Goal: Transaction & Acquisition: Subscribe to service/newsletter

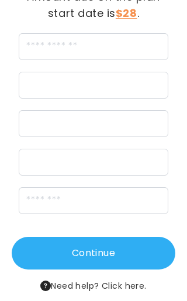
scroll to position [122, 0]
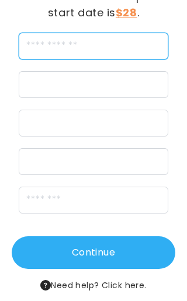
click at [116, 43] on input "cardName" at bounding box center [94, 46] width 150 height 27
type input "*"
type input "**********"
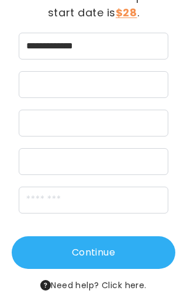
click at [149, 136] on div at bounding box center [94, 123] width 150 height 27
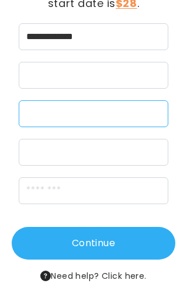
scroll to position [137, 0]
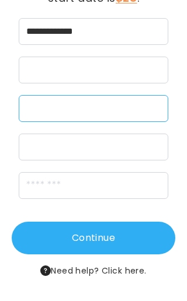
click at [148, 122] on div at bounding box center [94, 108] width 150 height 27
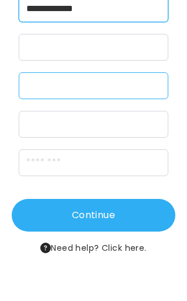
click at [144, 18] on input "**********" at bounding box center [94, 31] width 150 height 27
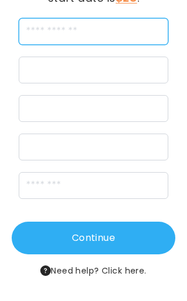
type input "**********"
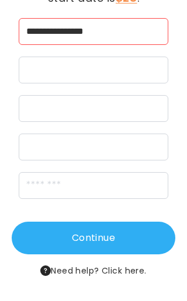
scroll to position [119, 0]
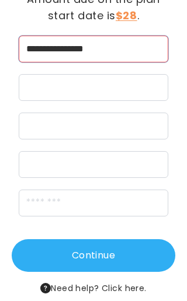
click at [135, 53] on input "**********" at bounding box center [94, 49] width 150 height 27
click at [138, 56] on input "**********" at bounding box center [94, 49] width 150 height 27
click at [138, 55] on input "**********" at bounding box center [94, 49] width 150 height 27
type input "**********"
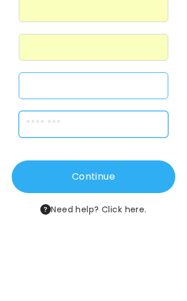
click at [152, 190] on input "zipCode" at bounding box center [94, 203] width 150 height 27
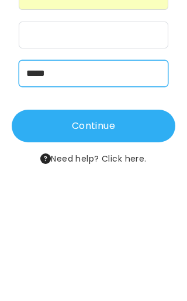
type input "*****"
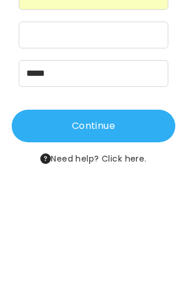
click at [154, 240] on button "Continue" at bounding box center [94, 256] width 164 height 33
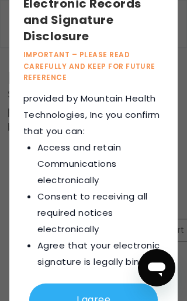
scroll to position [1623, 0]
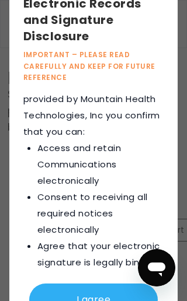
click at [111, 296] on button "I agree" at bounding box center [93, 300] width 129 height 33
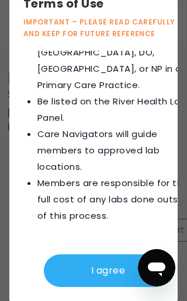
scroll to position [4919, 0]
click at [113, 273] on button "I agree" at bounding box center [108, 271] width 129 height 33
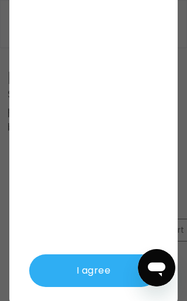
click at [107, 275] on button "I agree" at bounding box center [93, 271] width 129 height 33
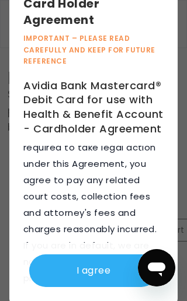
scroll to position [17087, 0]
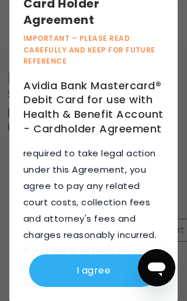
click at [108, 268] on button "I agree" at bounding box center [93, 271] width 129 height 33
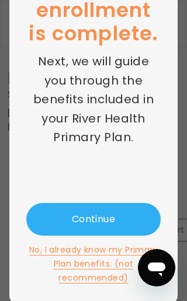
scroll to position [124, 0]
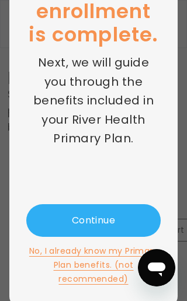
click at [127, 221] on button "Continue" at bounding box center [93, 220] width 134 height 33
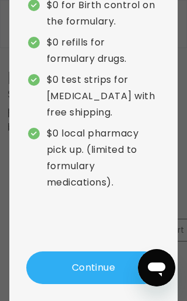
scroll to position [209, 0]
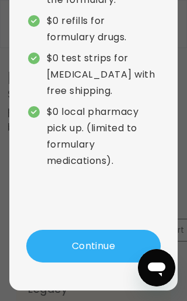
click at [114, 244] on button "Continue" at bounding box center [93, 246] width 134 height 33
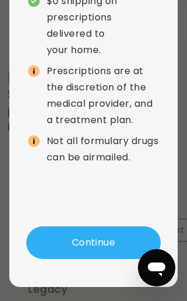
scroll to position [172, 0]
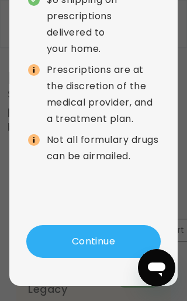
click at [112, 257] on button "Continue" at bounding box center [93, 241] width 134 height 33
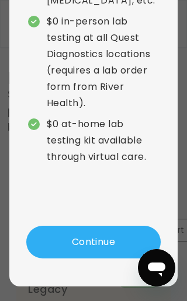
scroll to position [301, 0]
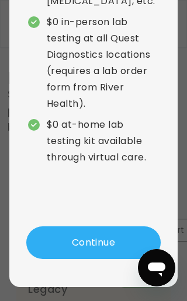
click at [118, 227] on button "Continue" at bounding box center [93, 243] width 134 height 33
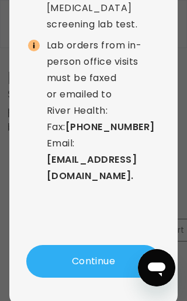
scroll to position [263, 0]
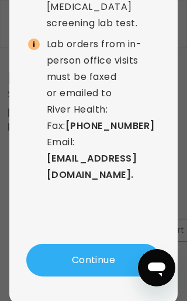
click at [106, 244] on button "Continue" at bounding box center [93, 260] width 134 height 33
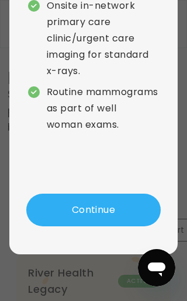
scroll to position [155, 0]
click at [120, 223] on button "Continue" at bounding box center [93, 210] width 134 height 33
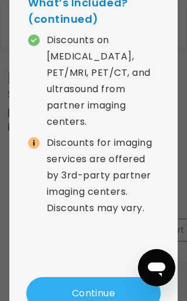
scroll to position [150, 0]
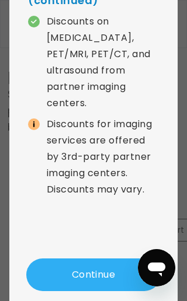
click at [109, 259] on button "Continue" at bounding box center [93, 275] width 134 height 33
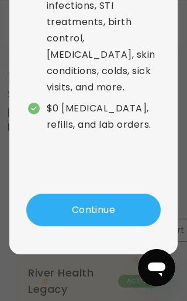
click at [117, 221] on button "Continue" at bounding box center [93, 210] width 134 height 33
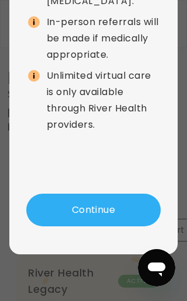
click at [115, 218] on button "Continue" at bounding box center [93, 210] width 134 height 33
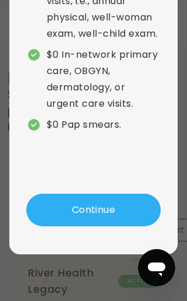
scroll to position [208, 0]
click at [116, 217] on button "Continue" at bounding box center [93, 210] width 134 height 33
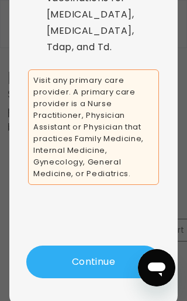
scroll to position [212, 0]
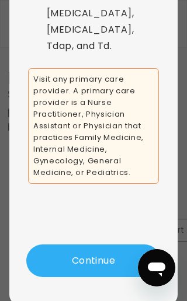
click at [109, 245] on button "Continue" at bounding box center [93, 261] width 134 height 33
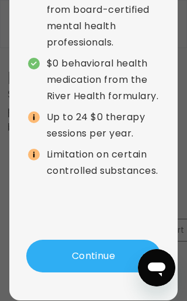
scroll to position [202, 0]
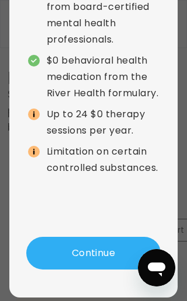
click at [109, 252] on button "Continue" at bounding box center [93, 253] width 134 height 33
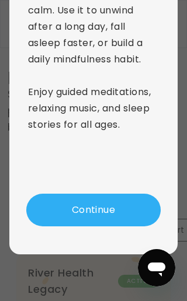
click at [117, 213] on button "Continue" at bounding box center [93, 210] width 134 height 33
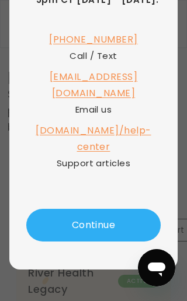
scroll to position [182, 0]
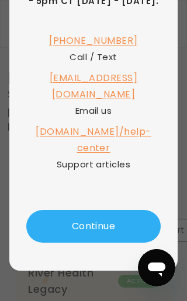
click at [116, 216] on button "Continue" at bounding box center [93, 226] width 134 height 33
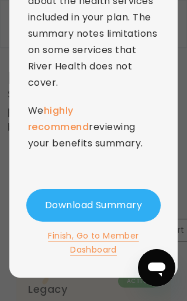
scroll to position [214, 0]
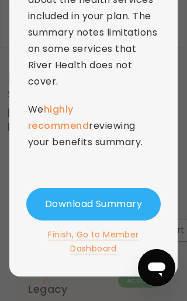
click at [127, 211] on button "Download Summary" at bounding box center [93, 204] width 134 height 33
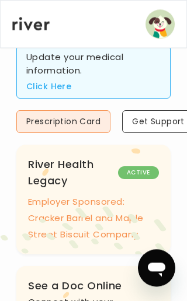
scroll to position [105, 0]
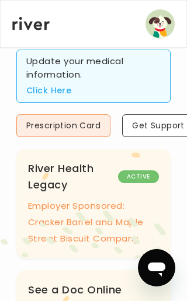
click at [95, 137] on button "Prescription Card" at bounding box center [63, 125] width 94 height 23
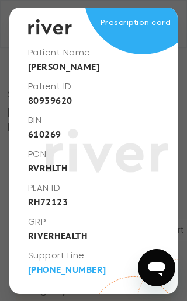
scroll to position [39, 0]
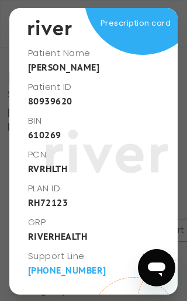
click at [155, 268] on icon "Open messaging window" at bounding box center [157, 270] width 18 height 14
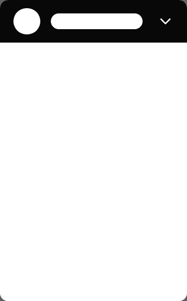
scroll to position [0, 0]
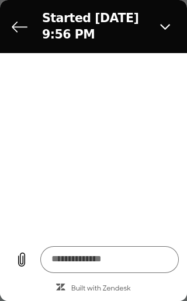
type textarea "*"
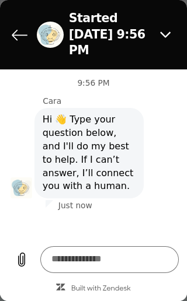
click at [17, 27] on icon "Back to the conversation list" at bounding box center [20, 35] width 16 height 16
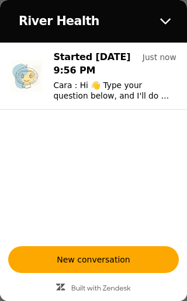
click at [163, 12] on button "Close" at bounding box center [165, 21] width 27 height 27
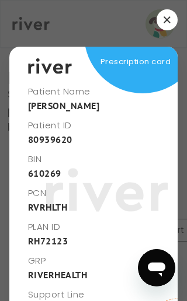
click at [166, 18] on icon "button" at bounding box center [167, 19] width 7 height 7
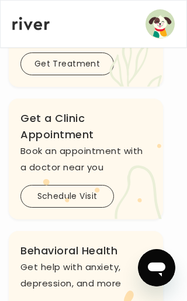
scroll to position [408, 8]
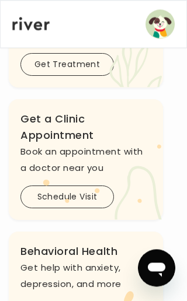
click at [95, 220] on icon ".cls-clinic { fill: #eaefd8; } .cls-clinic-appt { fill: #ffe0ae; }" at bounding box center [102, 171] width 121 height 97
click at [86, 220] on icon ".cls-clinic { fill: #eaefd8; } .cls-clinic-appt { fill: #ffe0ae; }" at bounding box center [102, 171] width 121 height 97
click at [87, 213] on icon ".cls-clinic { fill: #eaefd8; } .cls-clinic-appt { fill: #ffe0ae; }" at bounding box center [102, 171] width 121 height 97
click at [84, 220] on icon ".cls-clinic { fill: #eaefd8; } .cls-clinic-appt { fill: #ffe0ae; }" at bounding box center [102, 171] width 121 height 97
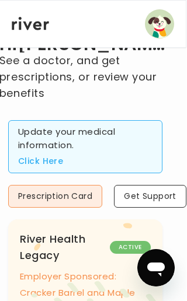
scroll to position [0, 8]
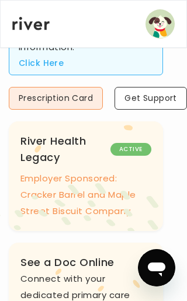
click at [134, 167] on icon ".cls-1 { fill: #ffe0ae; } .cls-2 { fill: #eaefd8; }" at bounding box center [76, 177] width 173 height 110
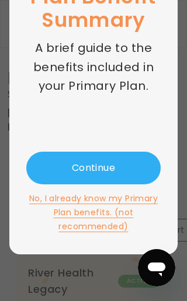
scroll to position [271, 0]
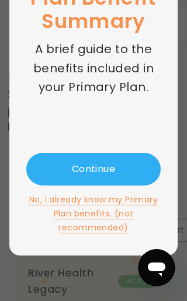
click at [127, 174] on button "Continue" at bounding box center [93, 169] width 134 height 33
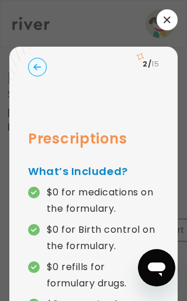
scroll to position [0, 0]
click at [170, 15] on button "button" at bounding box center [167, 19] width 21 height 21
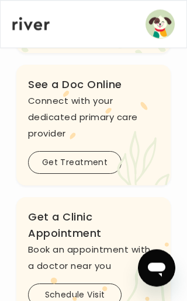
scroll to position [310, 0]
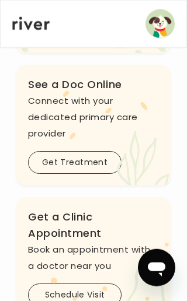
click at [93, 183] on icon ".cls-see { fill: #eaefd8; } .cls-see-doctor { fill: #ffe0ae; }" at bounding box center [115, 137] width 110 height 97
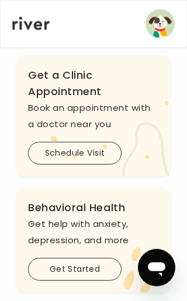
click at [101, 176] on icon ".cls-clinic { fill: #eaefd8; } .cls-clinic-appt { fill: #ffe0ae; }" at bounding box center [110, 127] width 121 height 97
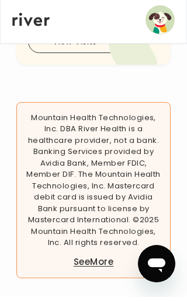
scroll to position [940, 0]
